Goal: Find specific page/section: Find specific page/section

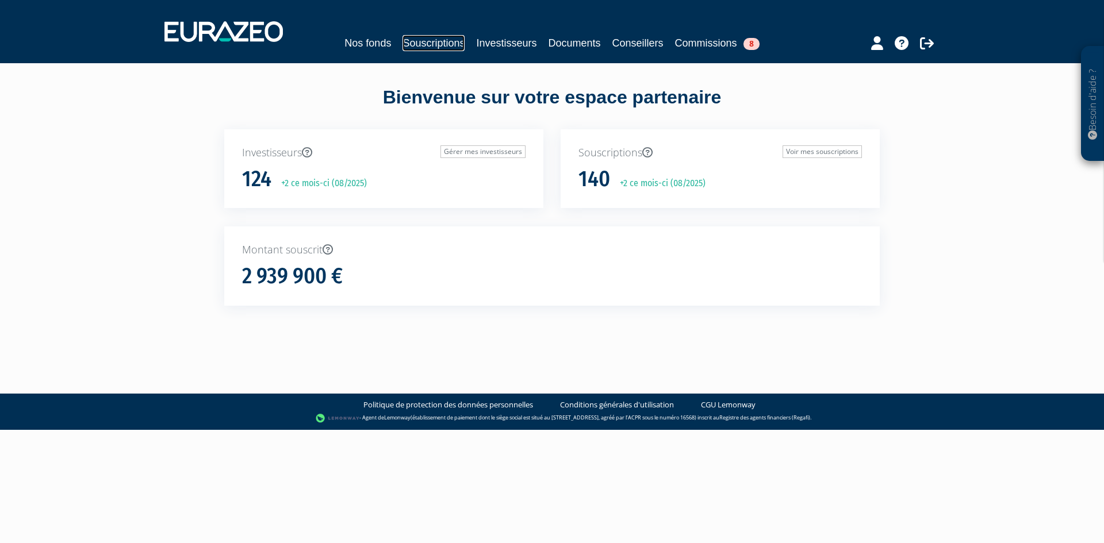
click at [432, 41] on link "Souscriptions" at bounding box center [434, 43] width 62 height 16
click at [504, 41] on link "Investisseurs" at bounding box center [506, 43] width 60 height 16
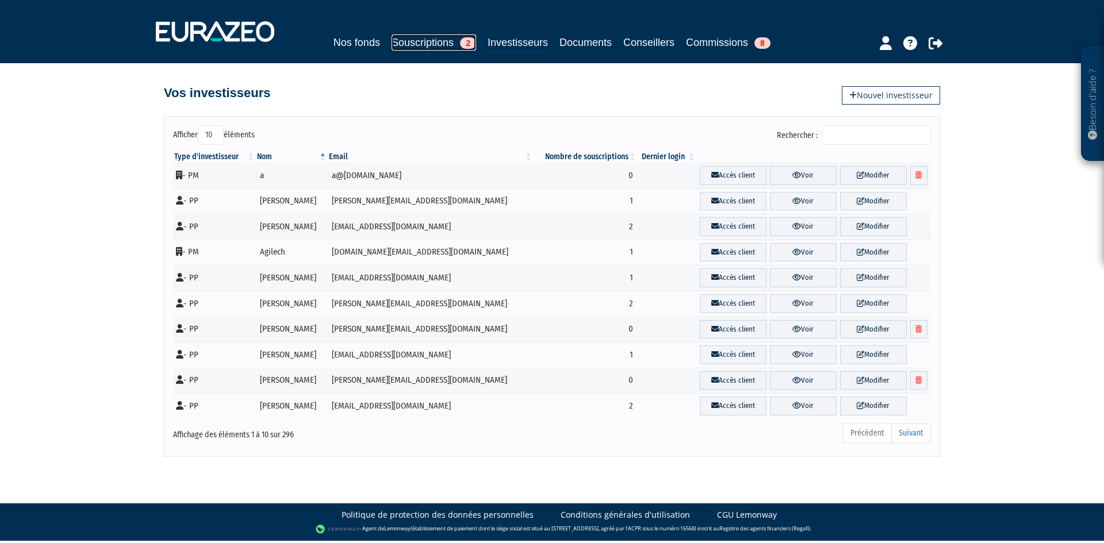
click at [434, 46] on link "Souscriptions 2" at bounding box center [434, 43] width 85 height 16
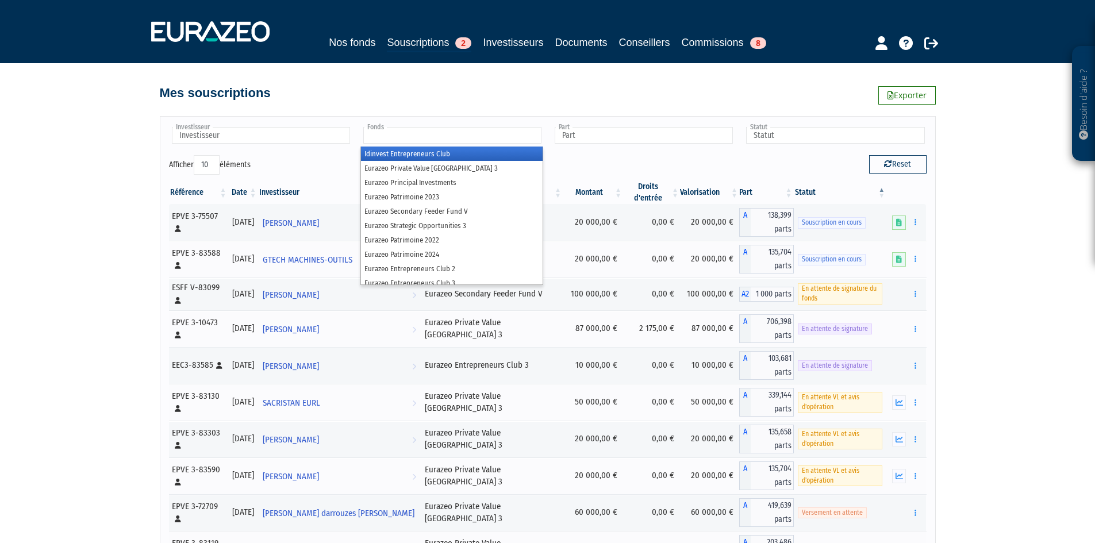
click at [383, 140] on input "text" at bounding box center [452, 135] width 178 height 17
click at [301, 137] on input "text" at bounding box center [261, 135] width 178 height 17
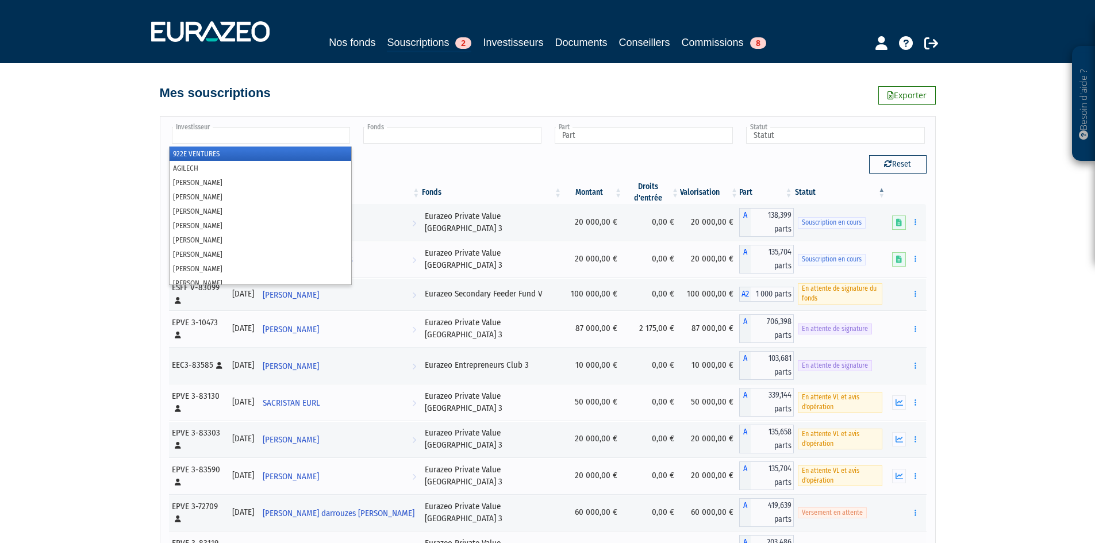
type input "Fonds"
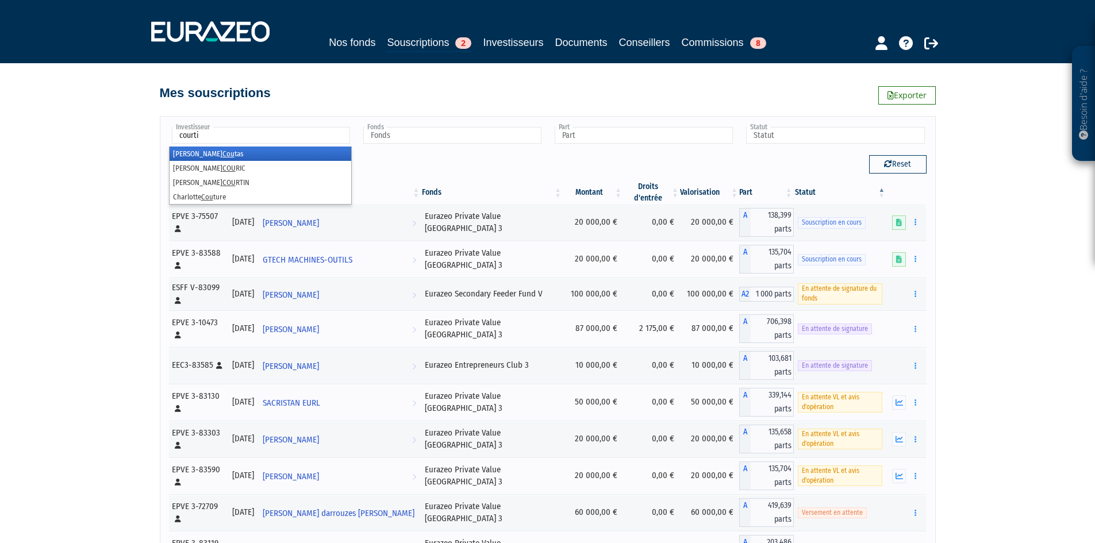
type input "courtin"
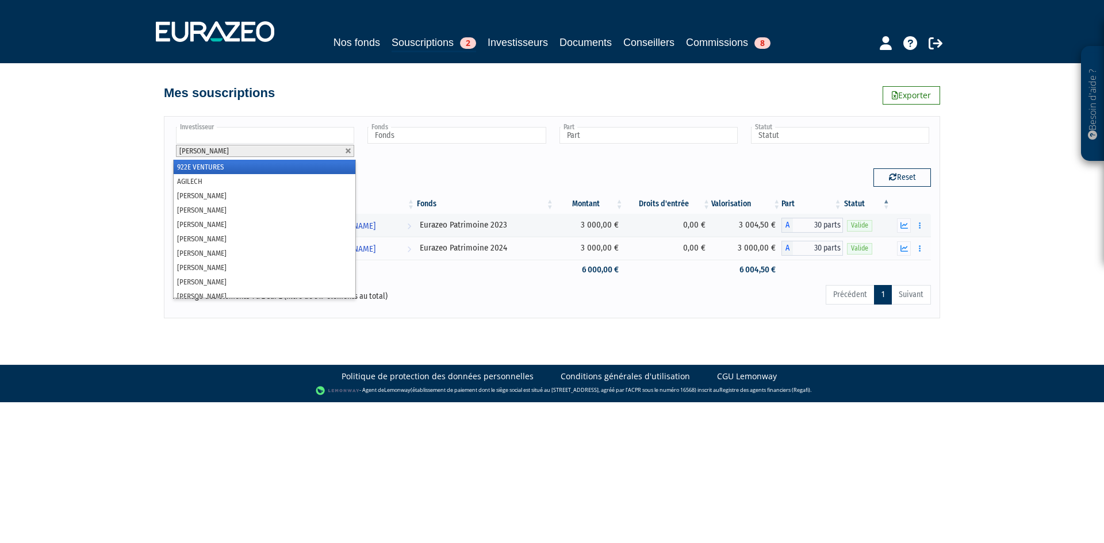
click at [354, 152] on li "[PERSON_NAME]" at bounding box center [265, 151] width 178 height 12
drag, startPoint x: 350, startPoint y: 150, endPoint x: 320, endPoint y: 140, distance: 31.1
click at [349, 150] on link at bounding box center [348, 151] width 7 height 7
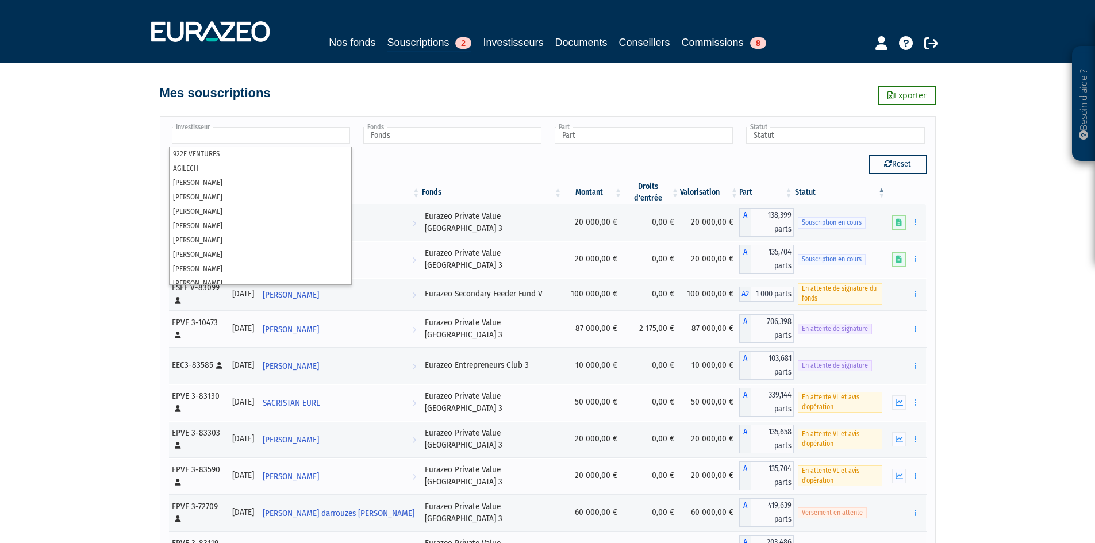
click at [310, 135] on input "text" at bounding box center [261, 135] width 178 height 17
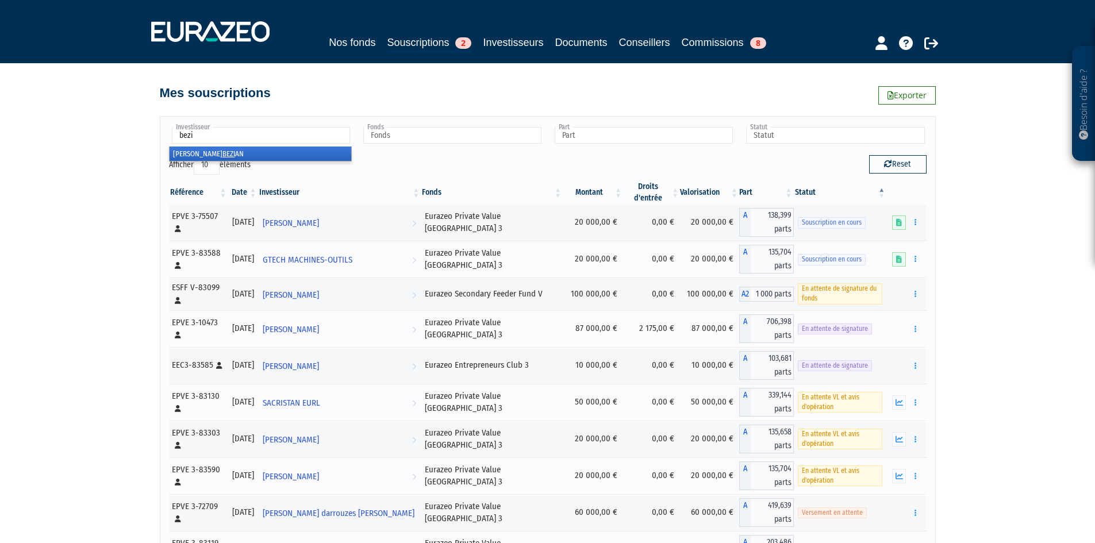
type input "bezia"
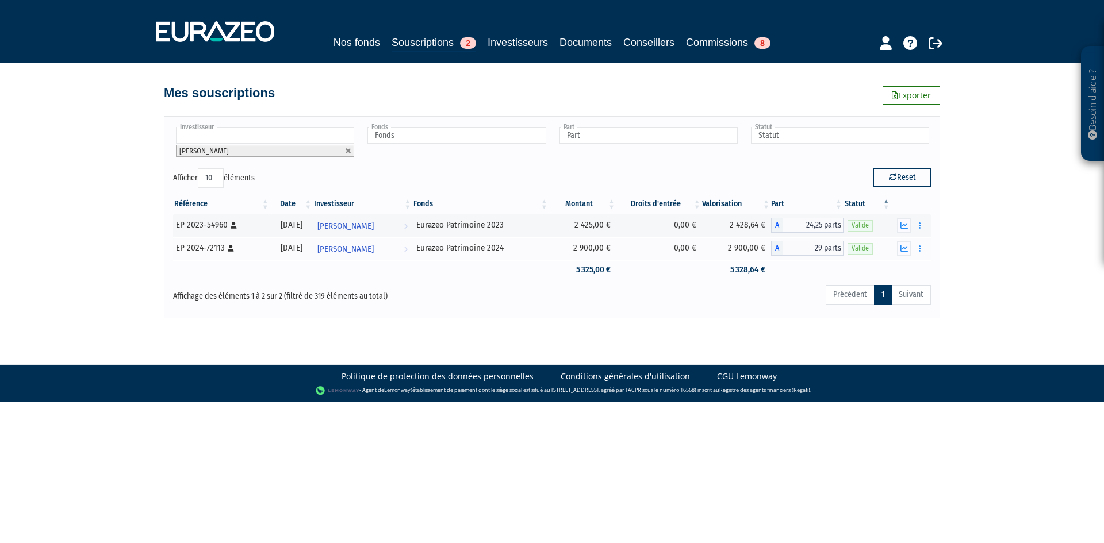
click at [253, 132] on input "text" at bounding box center [265, 135] width 178 height 17
type input "court"
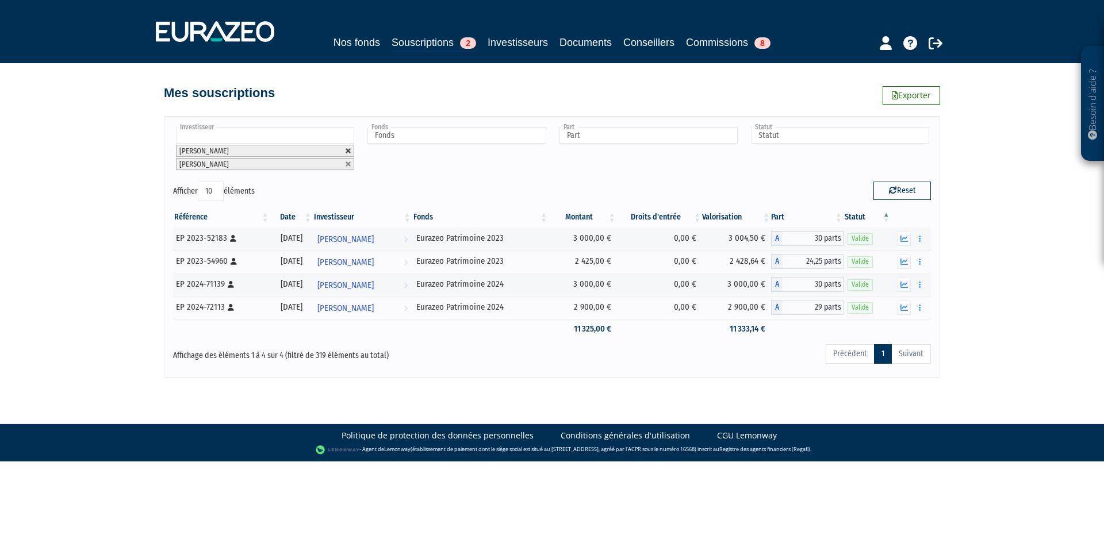
click at [350, 150] on link at bounding box center [348, 151] width 7 height 7
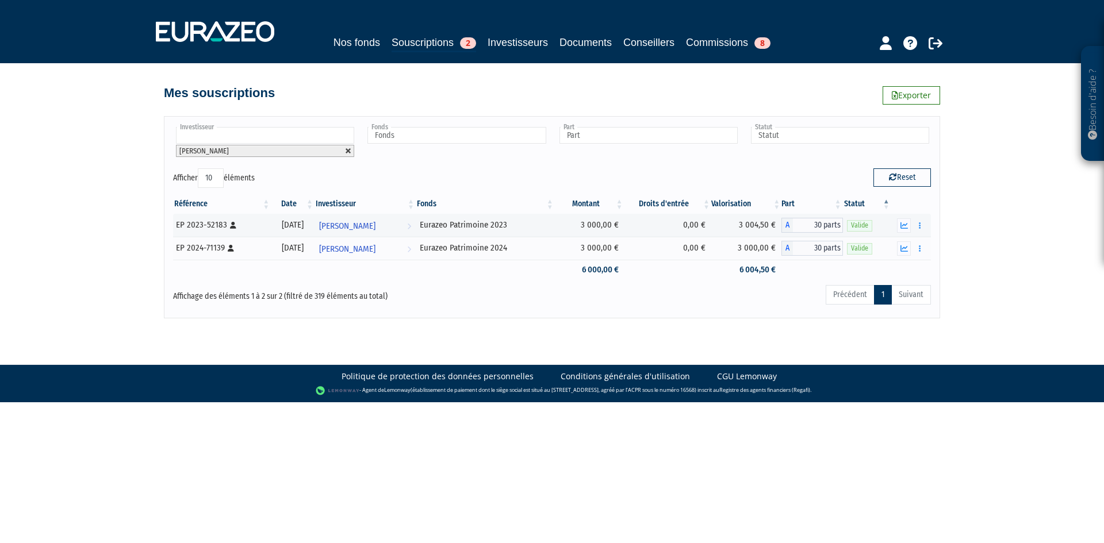
click at [348, 153] on link at bounding box center [348, 151] width 7 height 7
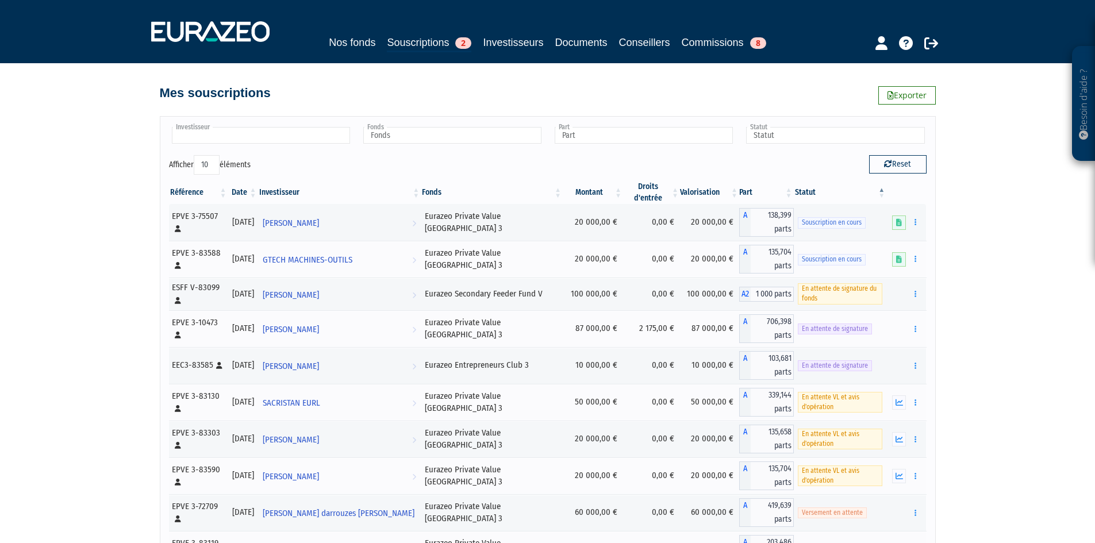
click at [288, 133] on input "text" at bounding box center [261, 135] width 178 height 17
type input "[PERSON_NAME]"
click at [252, 160] on li "[PERSON_NAME]" at bounding box center [261, 154] width 182 height 14
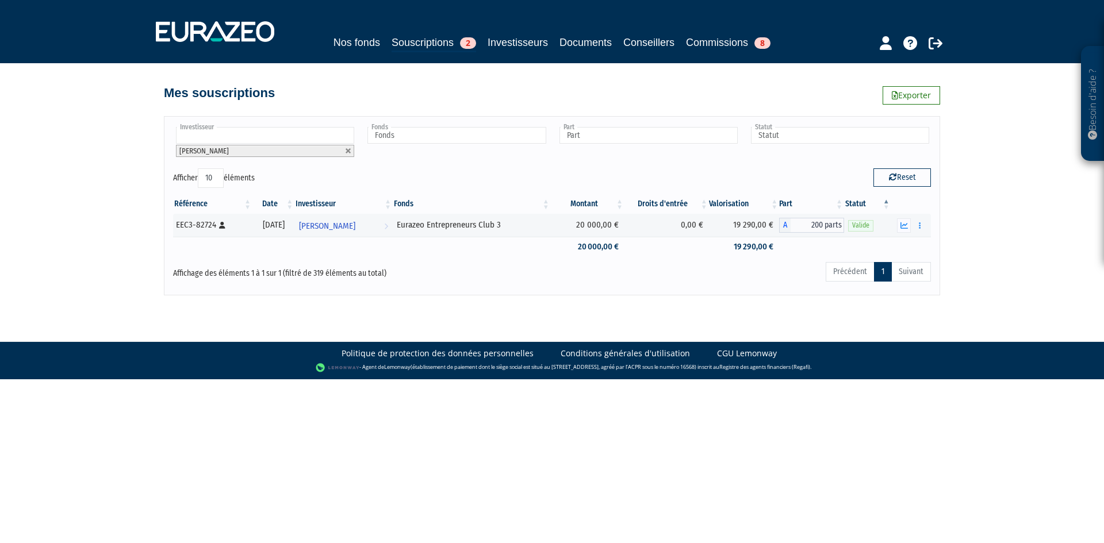
drag, startPoint x: 352, startPoint y: 151, endPoint x: 315, endPoint y: 135, distance: 40.4
click at [351, 151] on link at bounding box center [348, 151] width 7 height 7
type input "Investisseur"
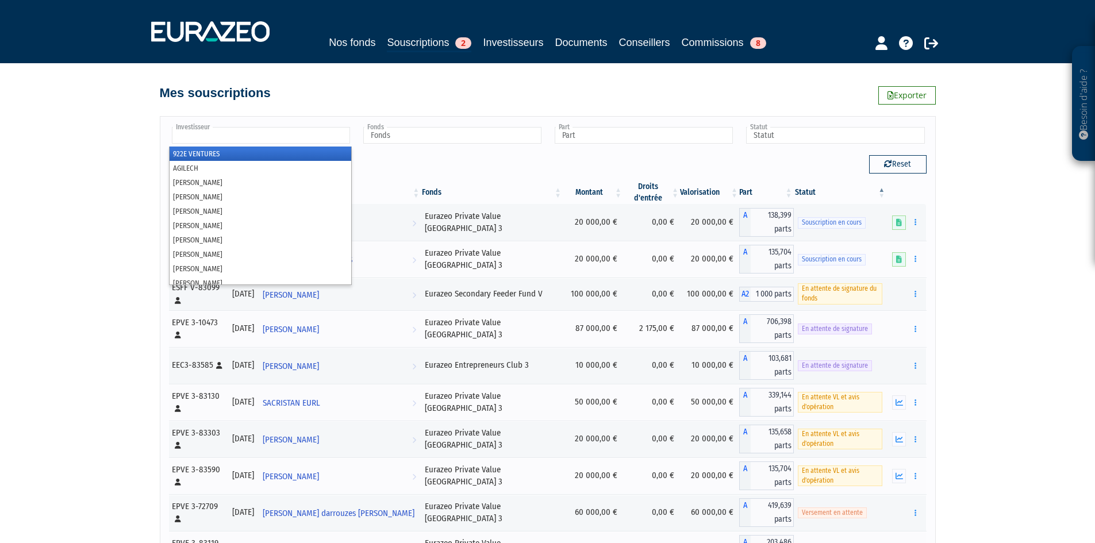
click at [307, 129] on input "text" at bounding box center [261, 135] width 178 height 17
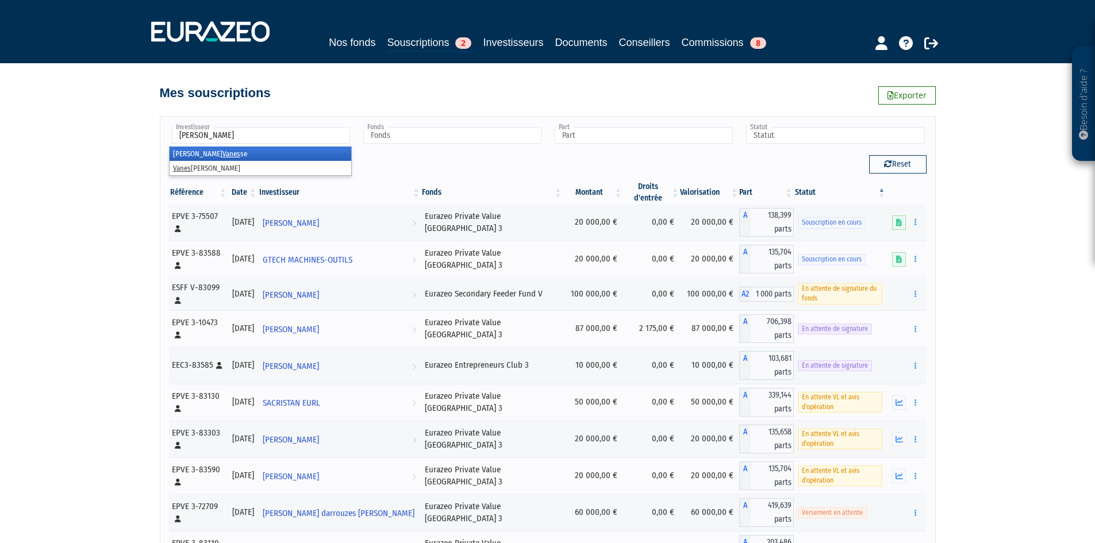
type input "vanesse"
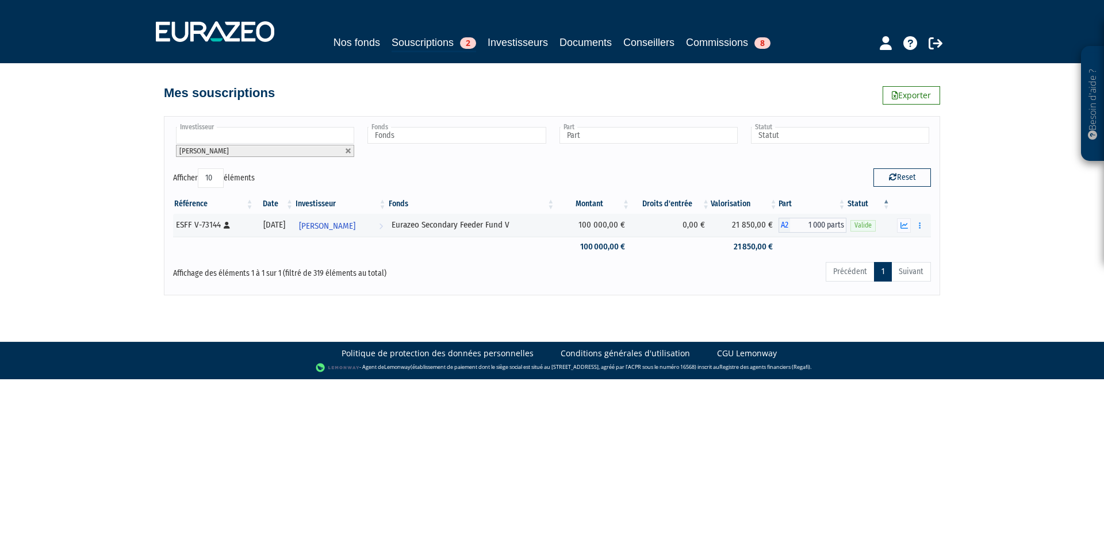
drag, startPoint x: 350, startPoint y: 150, endPoint x: 270, endPoint y: 131, distance: 81.5
click at [350, 150] on link at bounding box center [348, 151] width 7 height 7
type input "Investisseur"
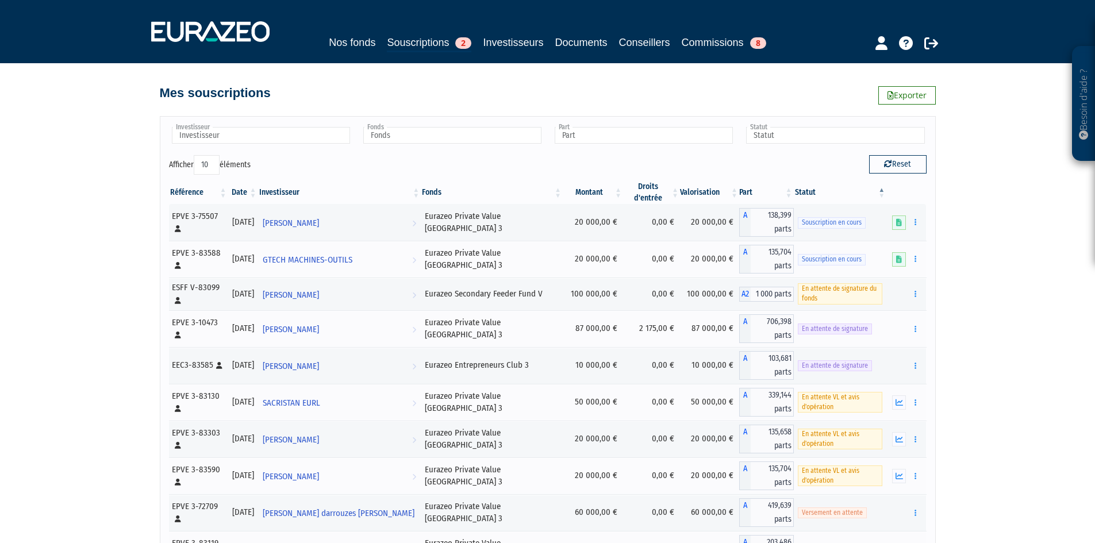
click at [251, 125] on div "Investisseur 922E VENTURES AGILECH [PERSON_NAME] [PERSON_NAME] [PERSON_NAME] [P…" at bounding box center [548, 371] width 776 height 510
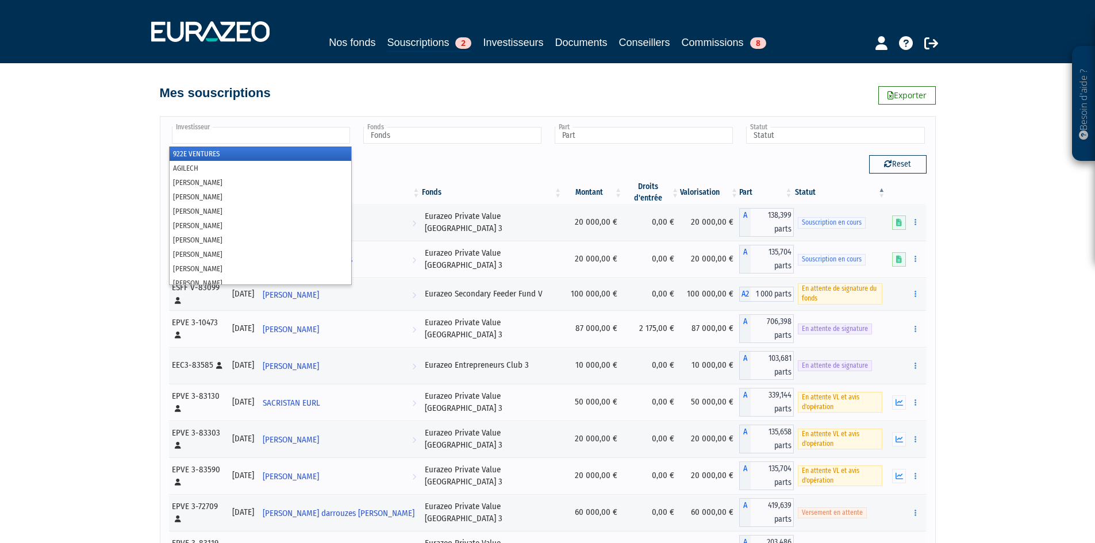
click at [251, 136] on input "text" at bounding box center [261, 135] width 178 height 17
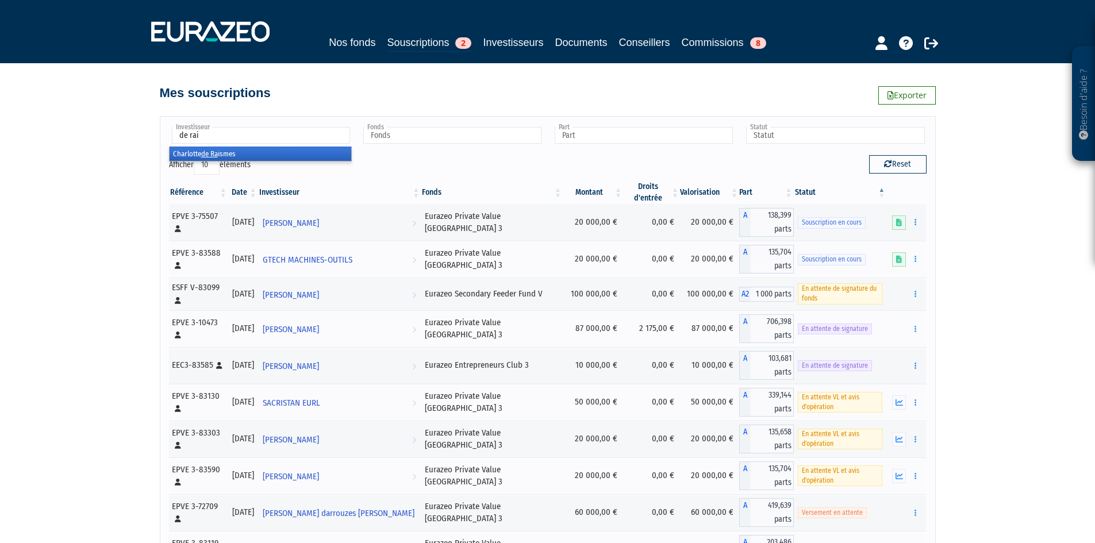
type input "de rais"
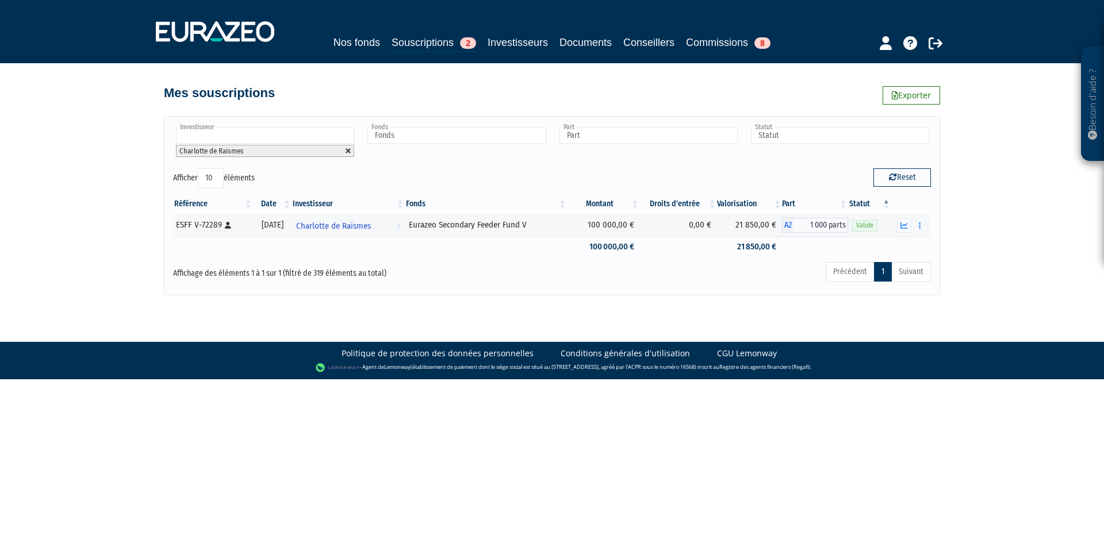
click at [349, 150] on link at bounding box center [348, 151] width 7 height 7
type input "Investisseur"
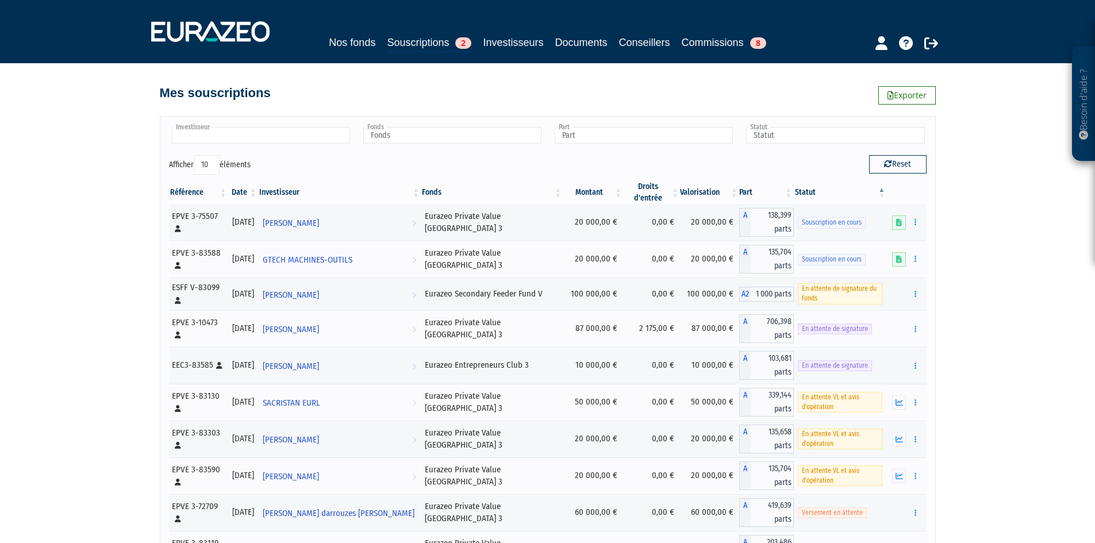
click at [288, 139] on input "text" at bounding box center [261, 135] width 178 height 17
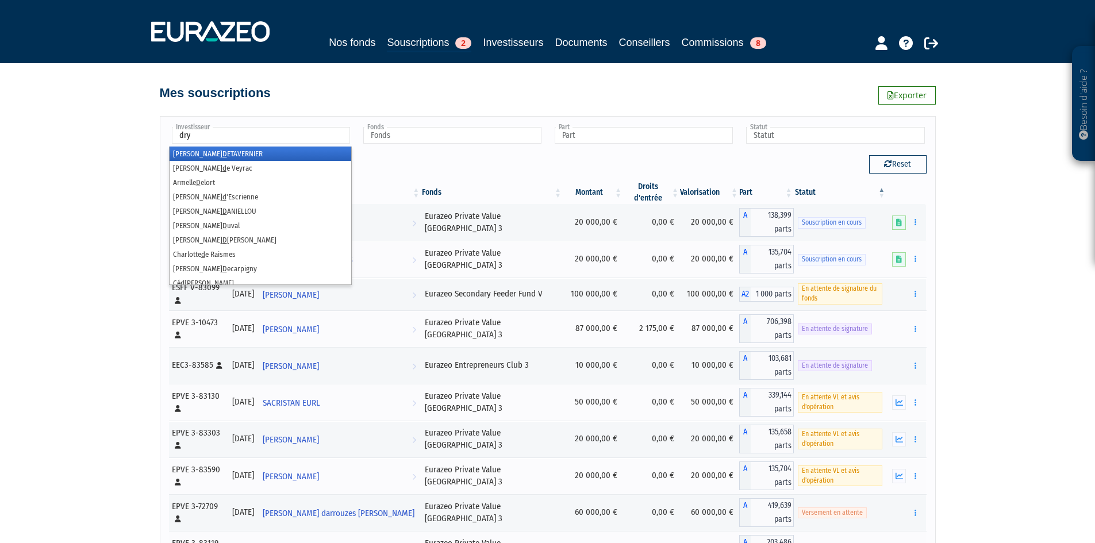
type input "[PERSON_NAME]"
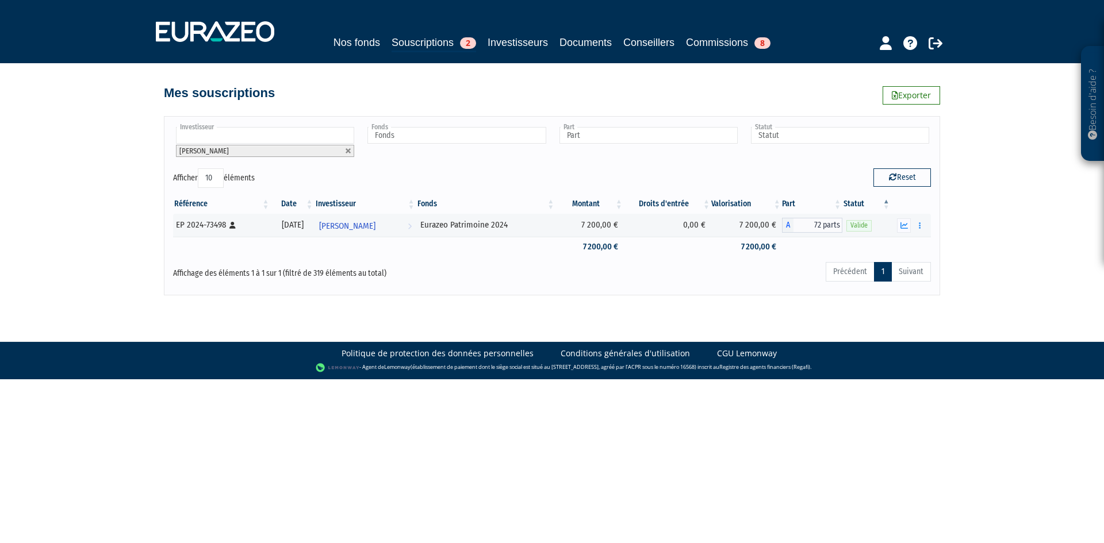
click at [223, 141] on input "text" at bounding box center [265, 135] width 178 height 17
type input "[PERSON_NAME]"
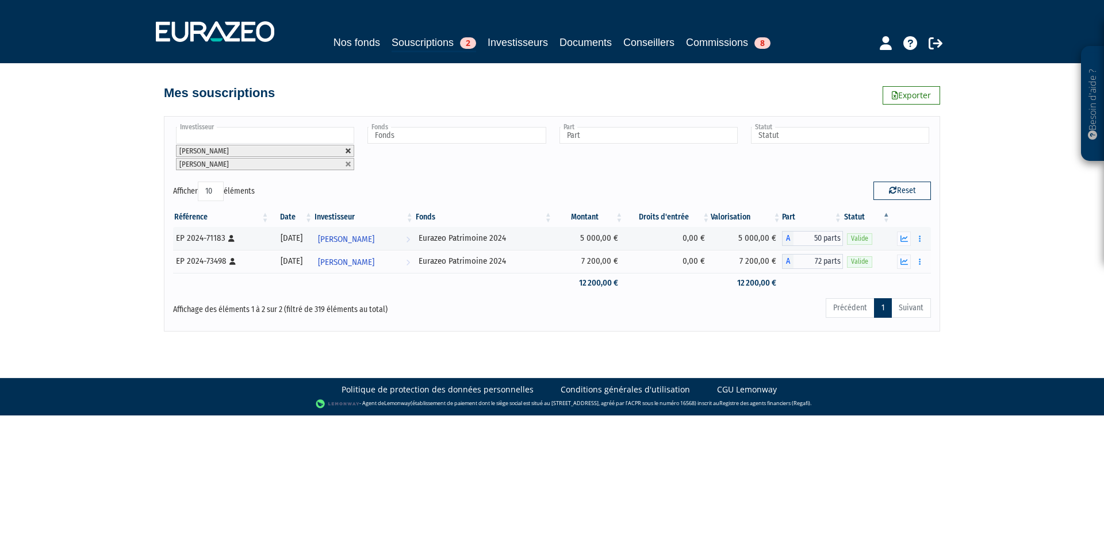
click at [348, 150] on link at bounding box center [348, 151] width 7 height 7
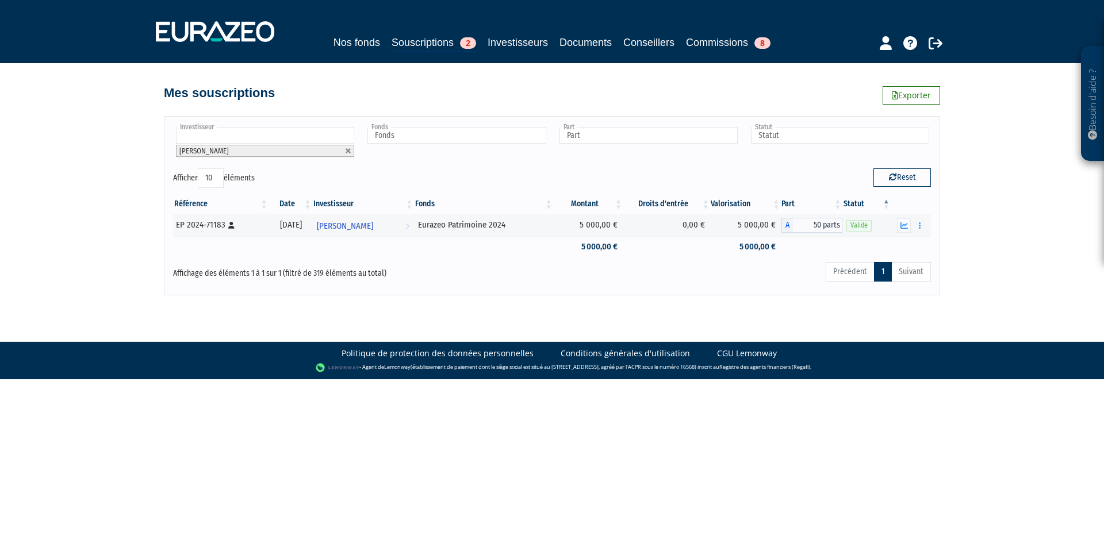
drag, startPoint x: 351, startPoint y: 152, endPoint x: 330, endPoint y: 141, distance: 23.9
click at [348, 151] on link at bounding box center [348, 151] width 7 height 7
type input "Investisseur"
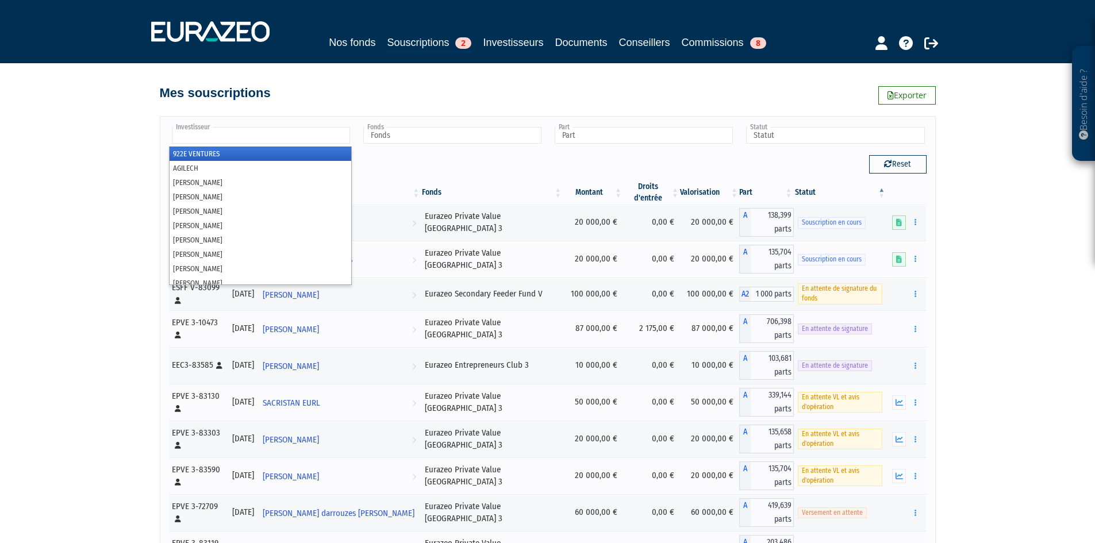
click at [330, 140] on input "text" at bounding box center [261, 135] width 178 height 17
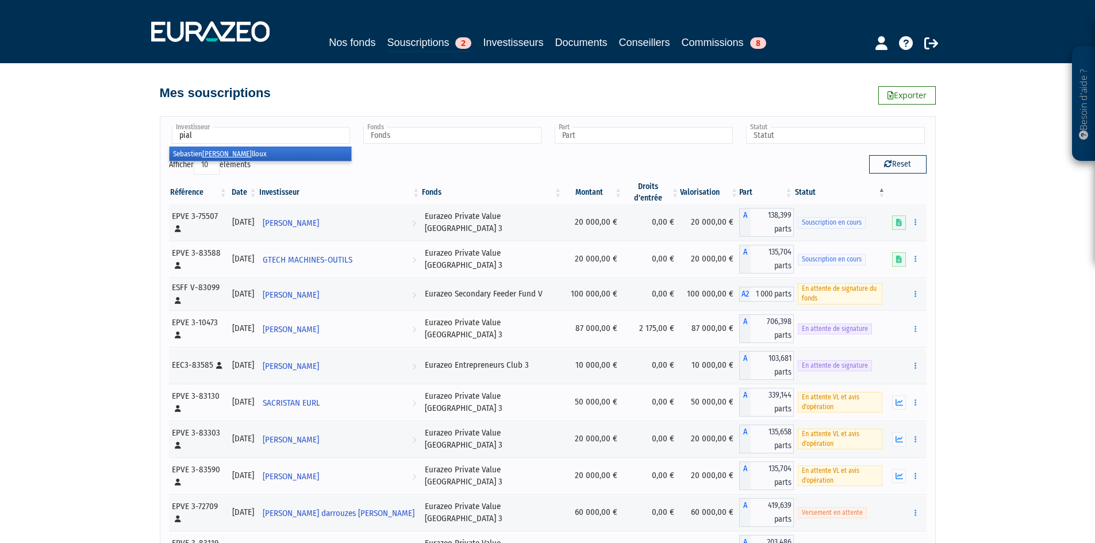
type input "piall"
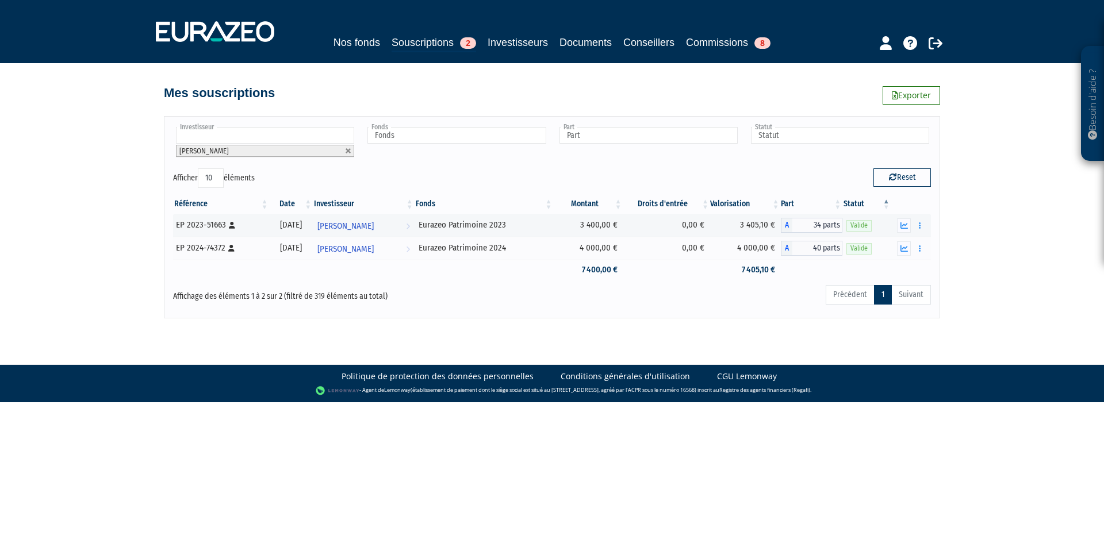
click at [350, 150] on link at bounding box center [348, 151] width 7 height 7
type input "Investisseur"
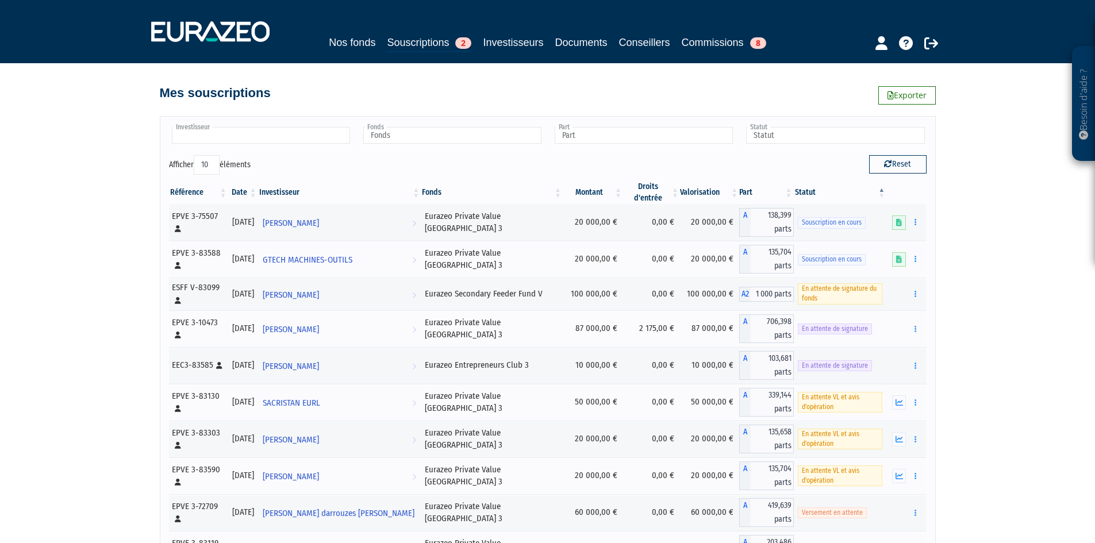
click at [312, 135] on input "text" at bounding box center [261, 135] width 178 height 17
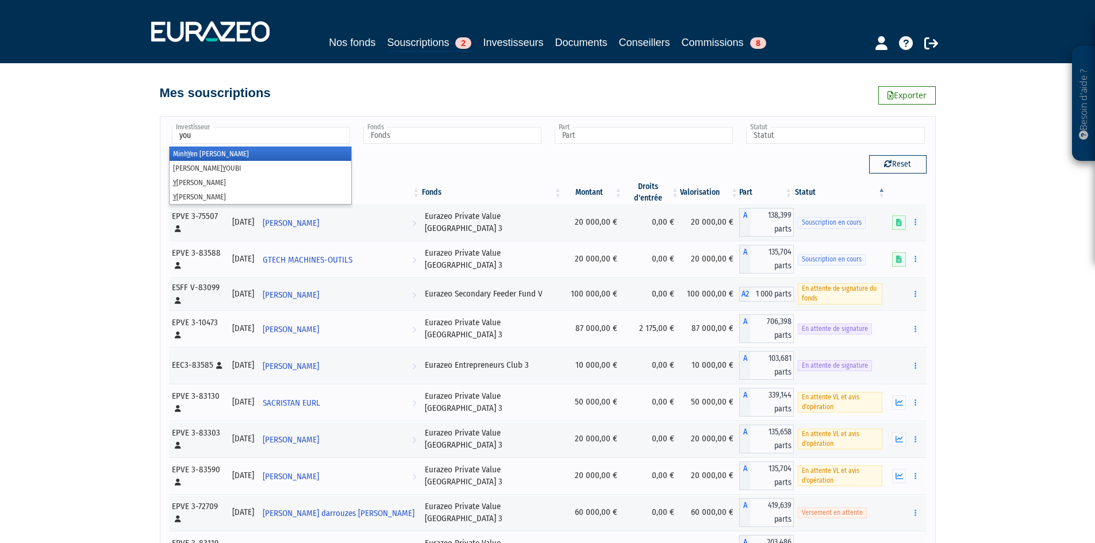
type input "youb"
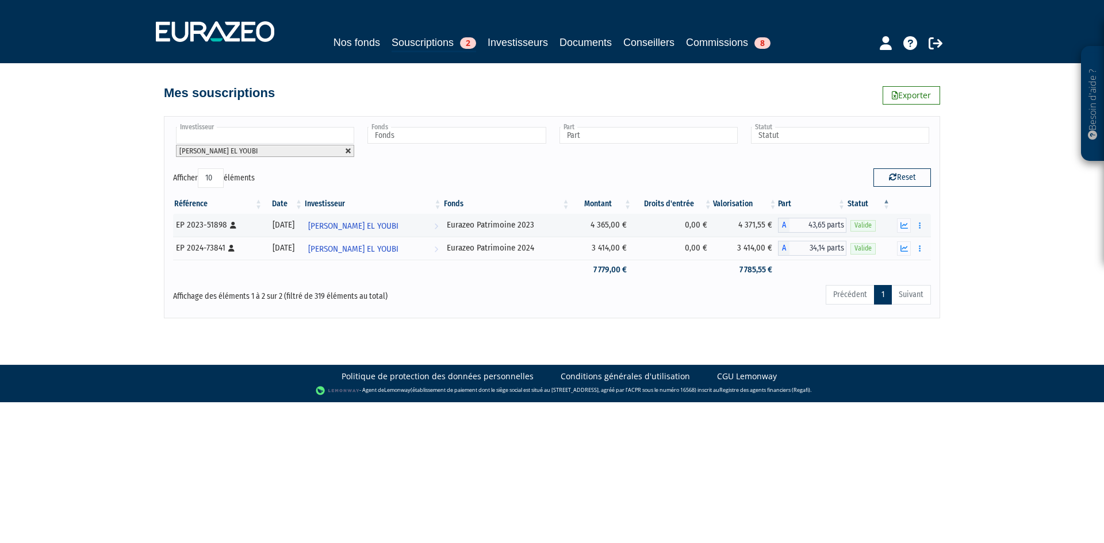
drag, startPoint x: 347, startPoint y: 150, endPoint x: 332, endPoint y: 150, distance: 15.5
click at [347, 150] on link at bounding box center [348, 151] width 7 height 7
type input "Investisseur"
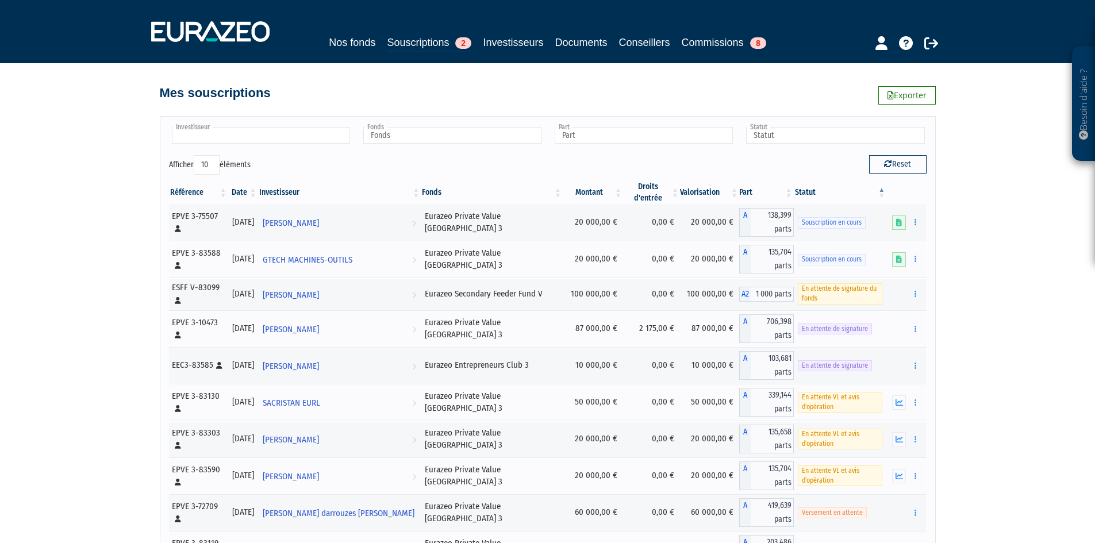
click at [289, 139] on input "text" at bounding box center [261, 135] width 178 height 17
type input "qué"
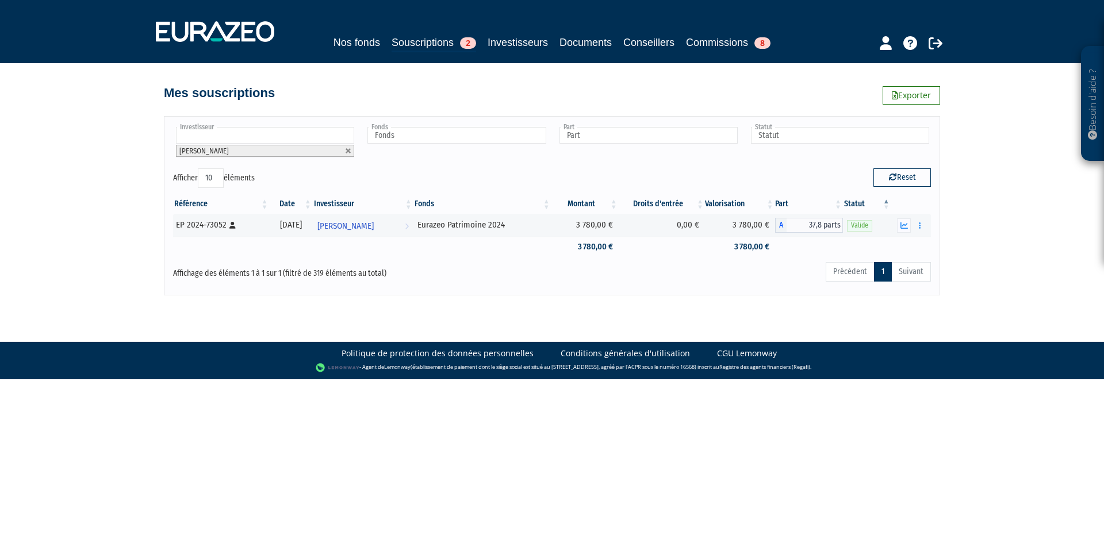
drag, startPoint x: 349, startPoint y: 152, endPoint x: 298, endPoint y: 136, distance: 53.3
click at [348, 152] on link at bounding box center [348, 151] width 7 height 7
type input "Investisseur"
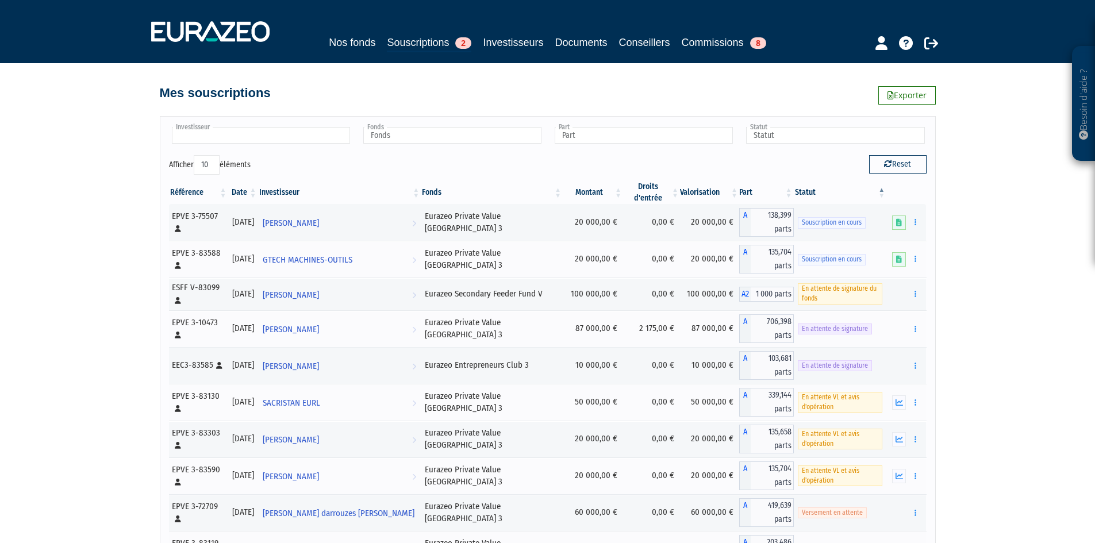
click at [282, 127] on input "text" at bounding box center [261, 135] width 178 height 17
type input "cojand"
click at [262, 154] on li "Prasaad Cojand é" at bounding box center [261, 154] width 182 height 14
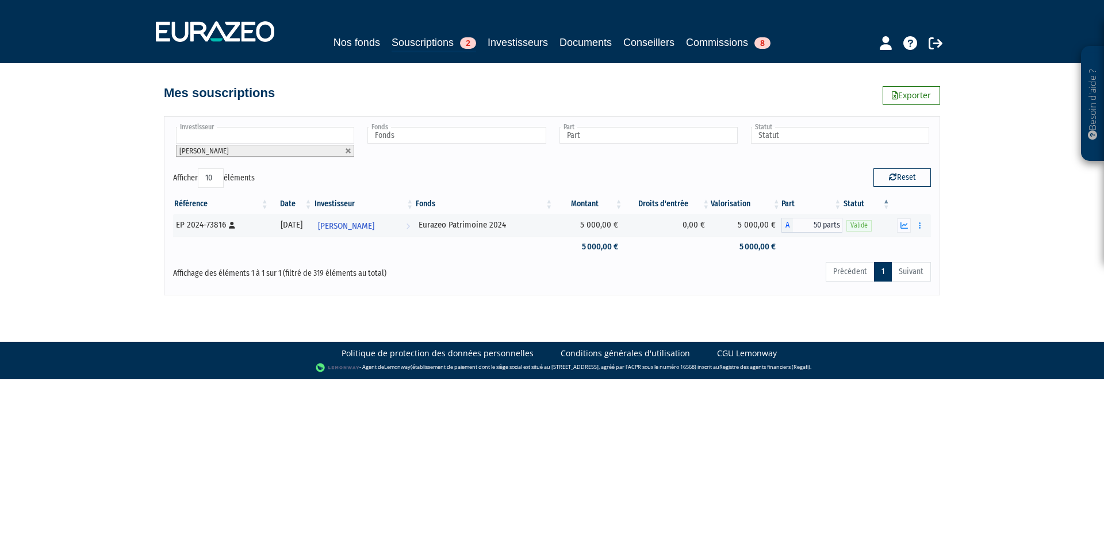
click at [351, 151] on link at bounding box center [348, 151] width 7 height 7
type input "Investisseur"
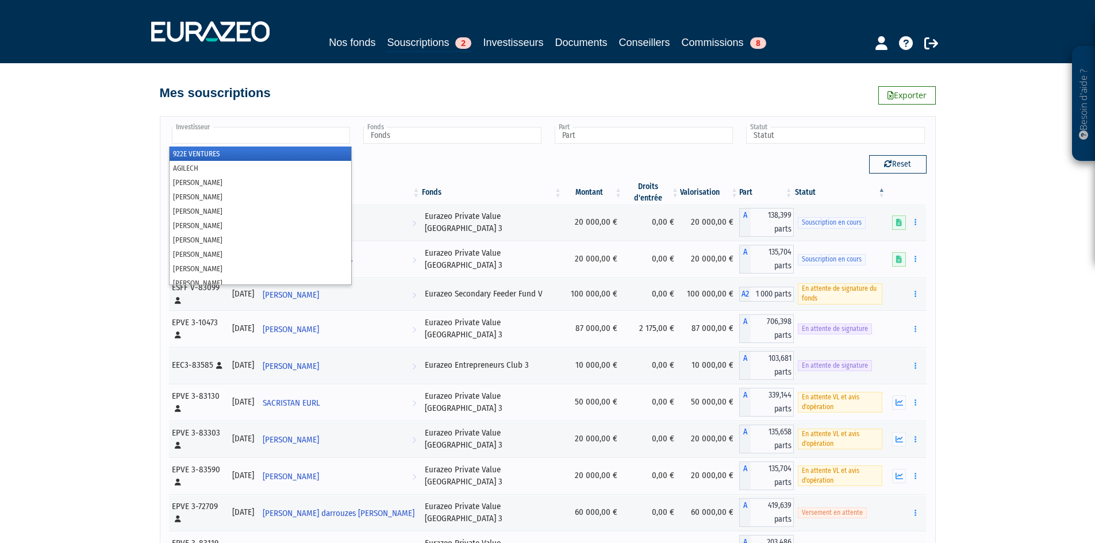
click at [301, 136] on input "text" at bounding box center [261, 135] width 178 height 17
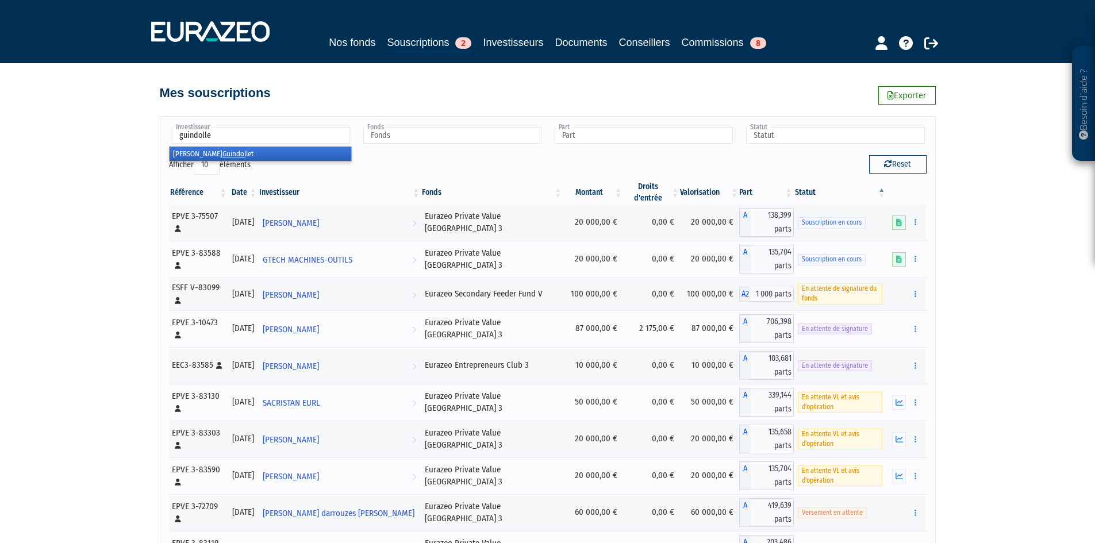
type input "guindollet"
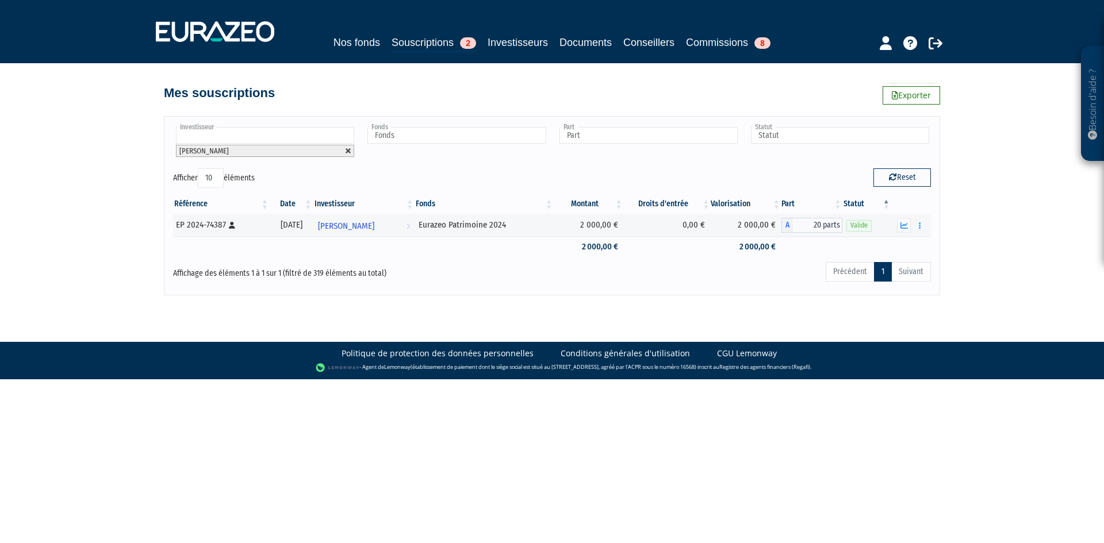
drag, startPoint x: 347, startPoint y: 152, endPoint x: 296, endPoint y: 144, distance: 51.9
click at [347, 152] on link at bounding box center [348, 151] width 7 height 7
type input "Investisseur"
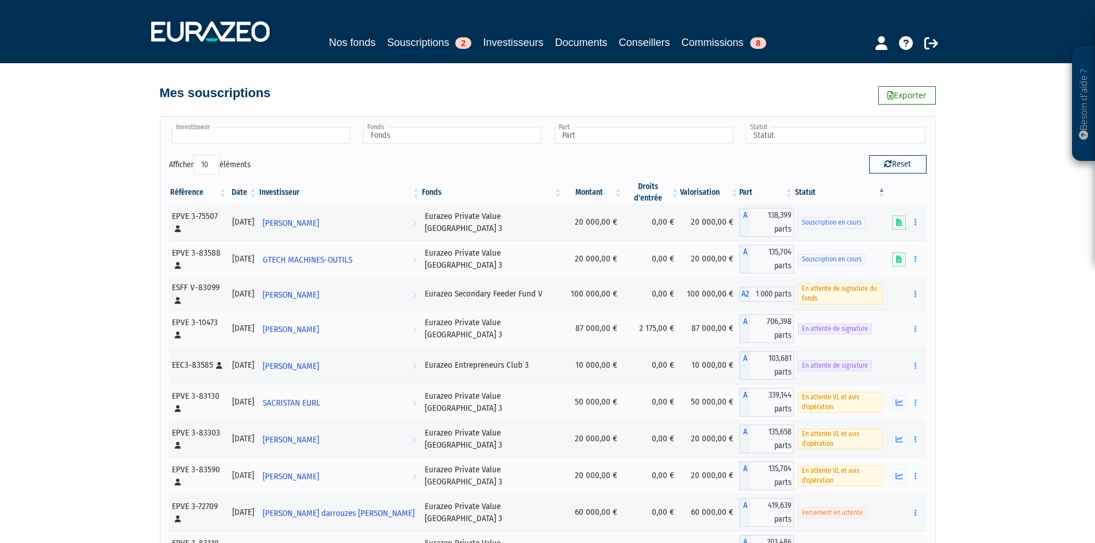
click at [290, 139] on input "text" at bounding box center [261, 135] width 178 height 17
type input "ray"
click at [252, 173] on li "[PERSON_NAME]" at bounding box center [261, 168] width 182 height 14
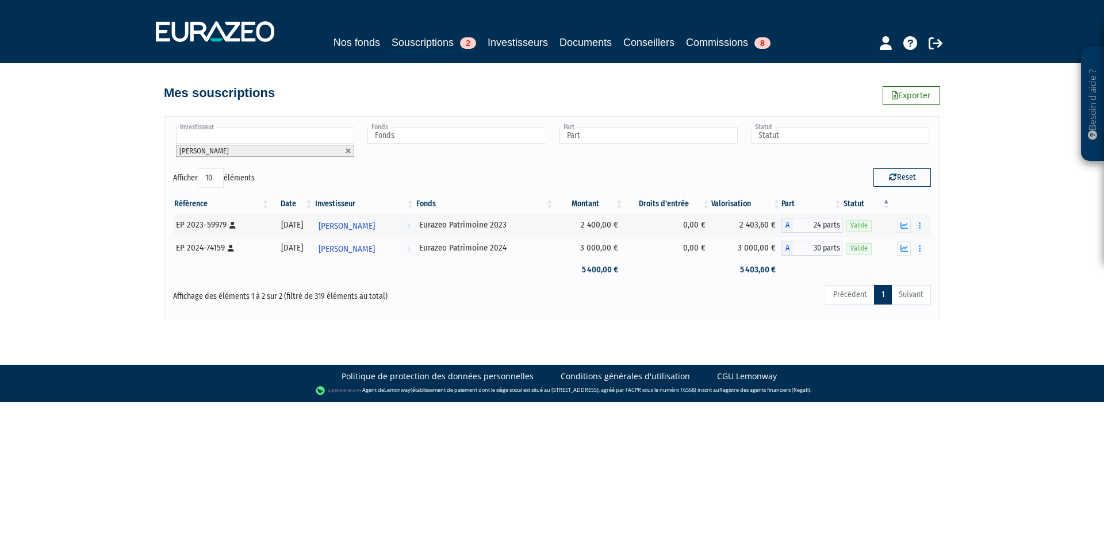
drag, startPoint x: 347, startPoint y: 150, endPoint x: 336, endPoint y: 141, distance: 13.8
click at [345, 147] on li "[PERSON_NAME]" at bounding box center [265, 151] width 178 height 12
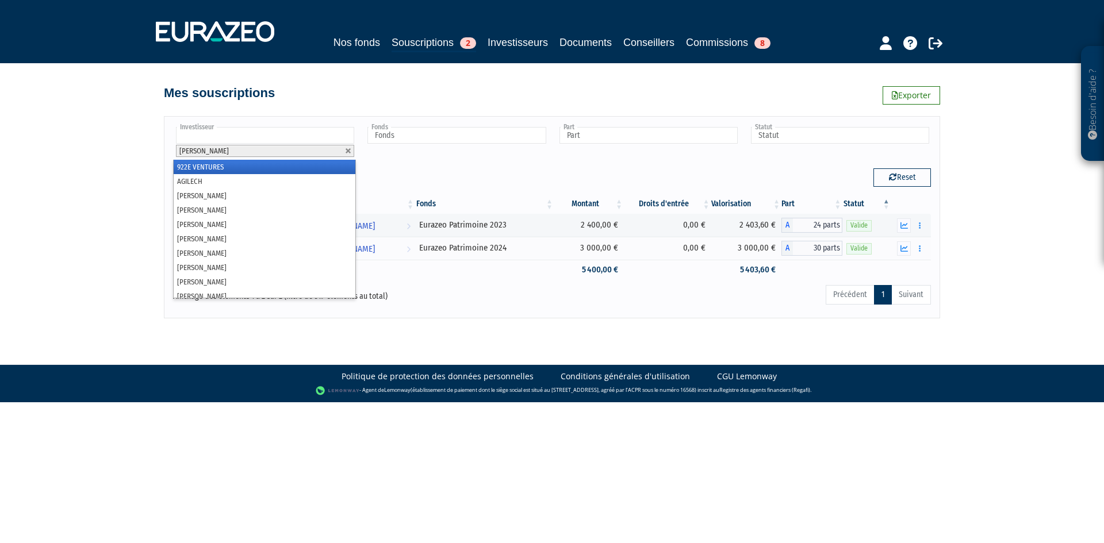
click at [324, 132] on input "text" at bounding box center [265, 135] width 178 height 17
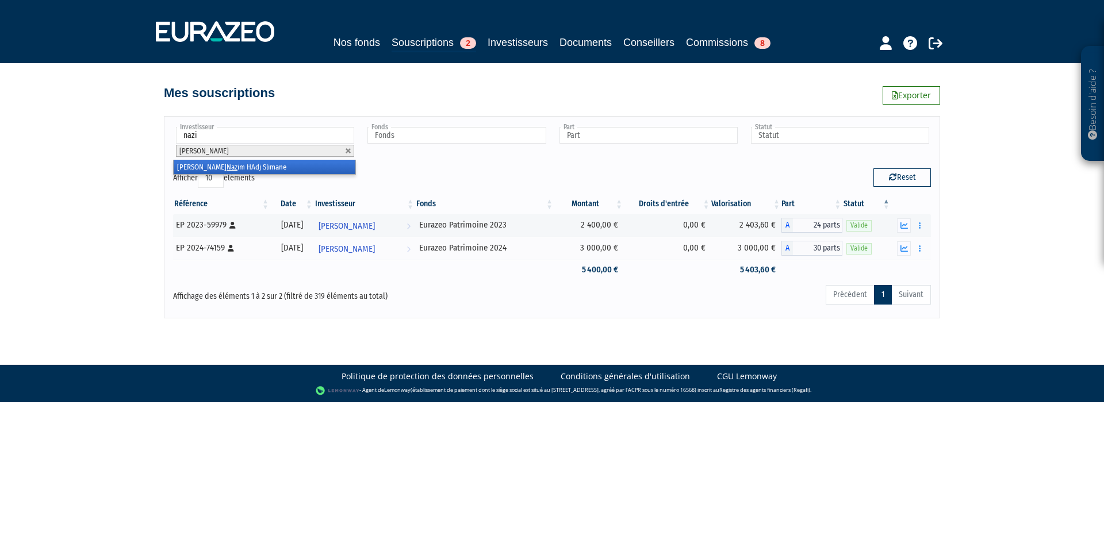
type input "nazim"
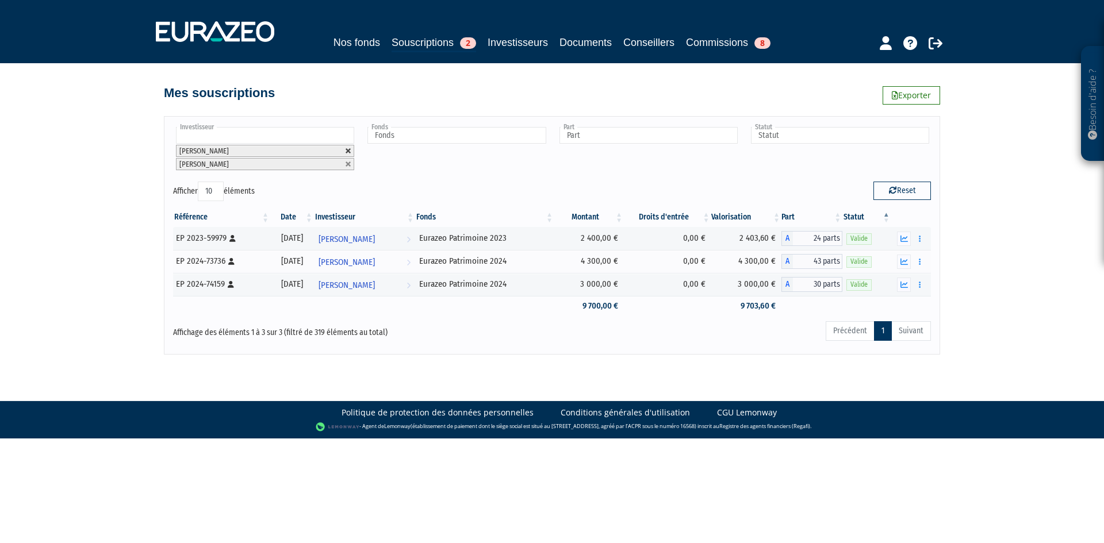
click at [350, 148] on link at bounding box center [348, 151] width 7 height 7
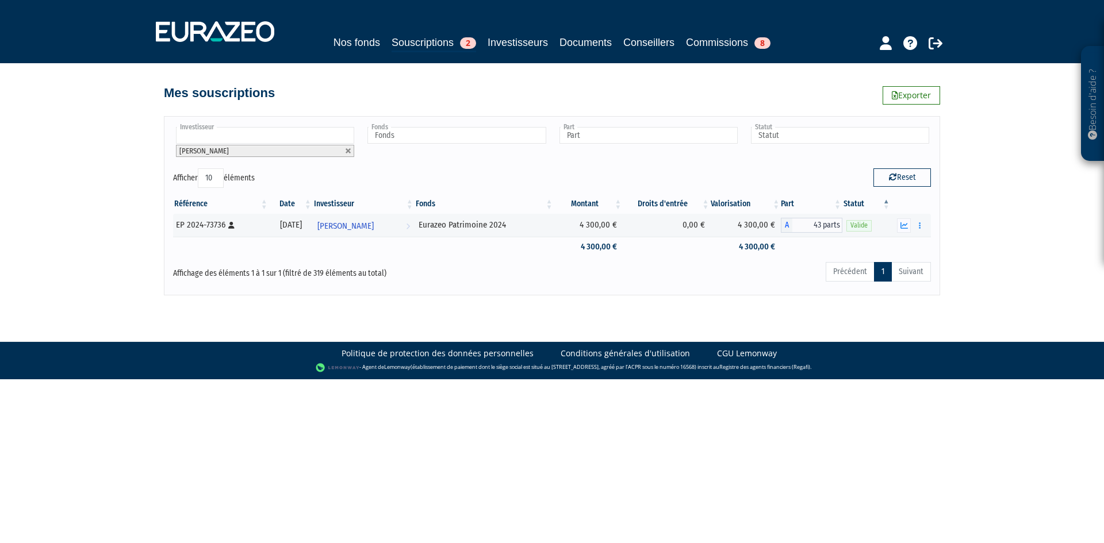
drag, startPoint x: 350, startPoint y: 155, endPoint x: 329, endPoint y: 147, distance: 22.7
click at [348, 153] on link at bounding box center [348, 151] width 7 height 7
type input "Investisseur"
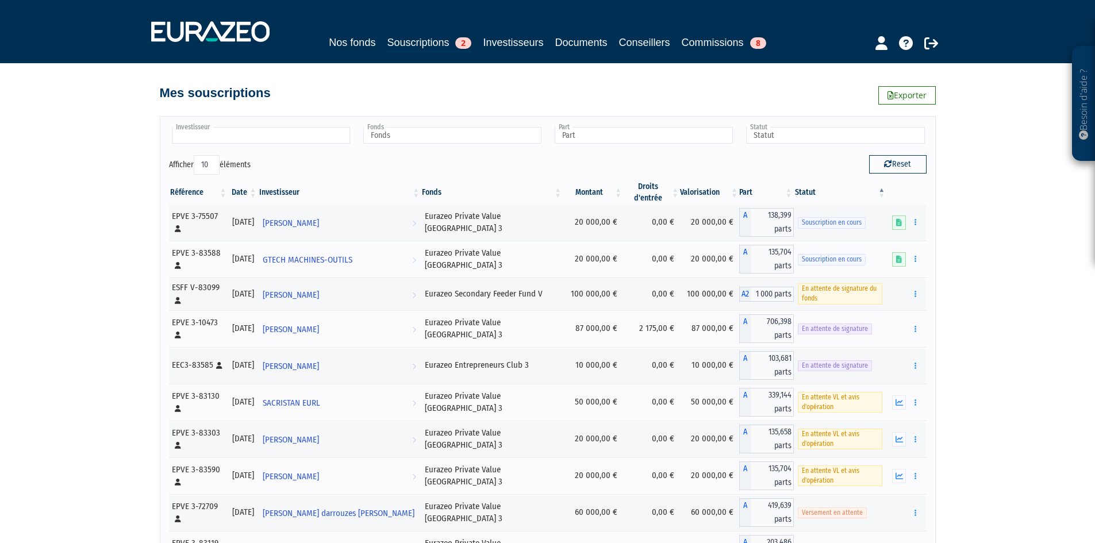
click at [307, 136] on input "text" at bounding box center [261, 135] width 178 height 17
type input "rigaux"
